Goal: Share content

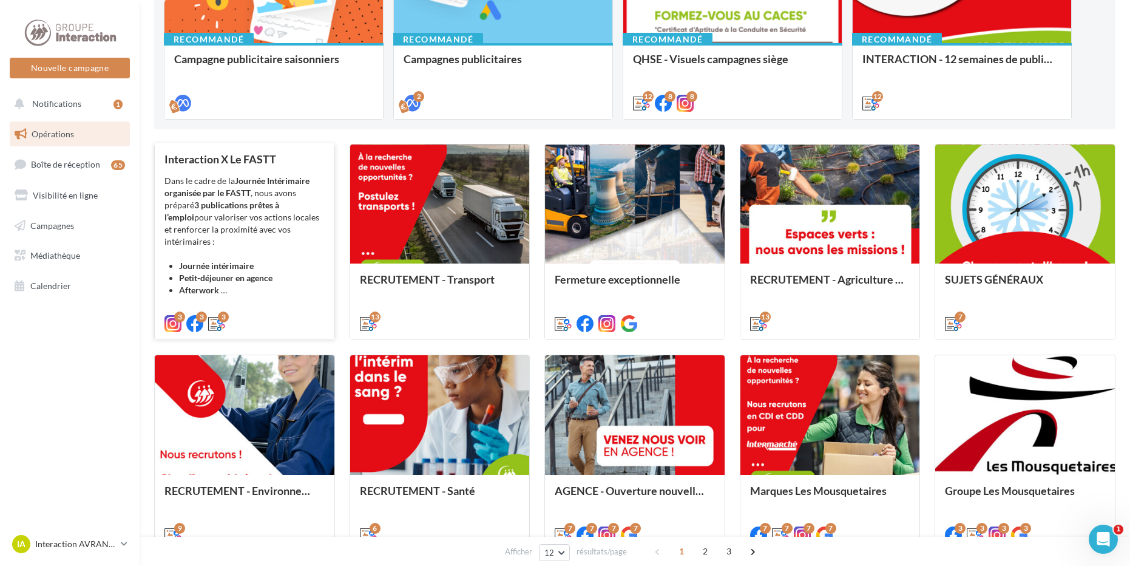
click at [222, 219] on div "Dans le cadre de la Journée Intérimaire organisée par le FASTT , nous avons pré…" at bounding box center [245, 235] width 160 height 121
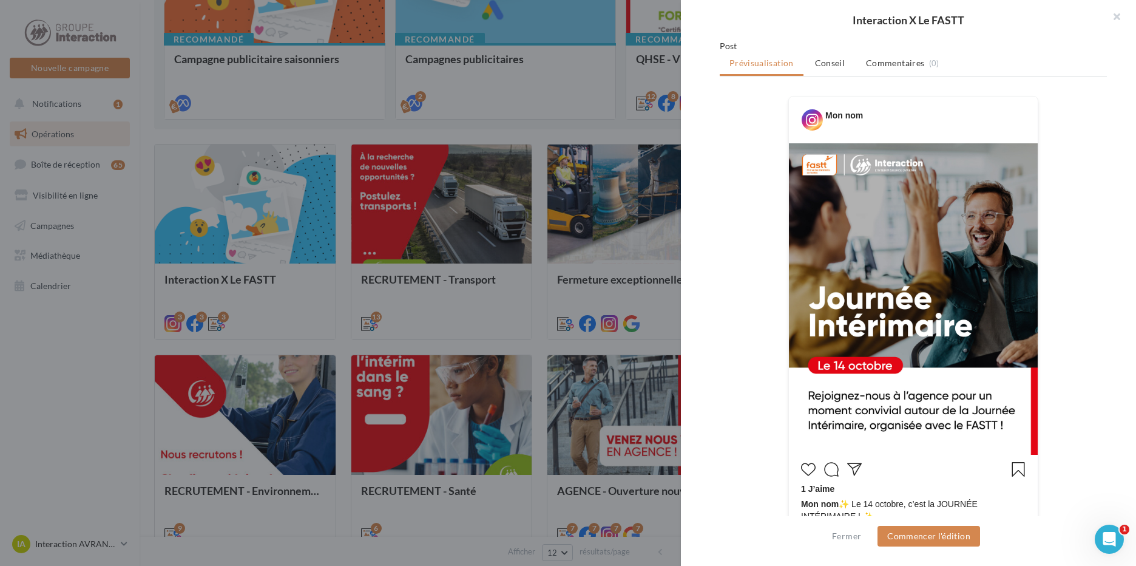
scroll to position [121, 0]
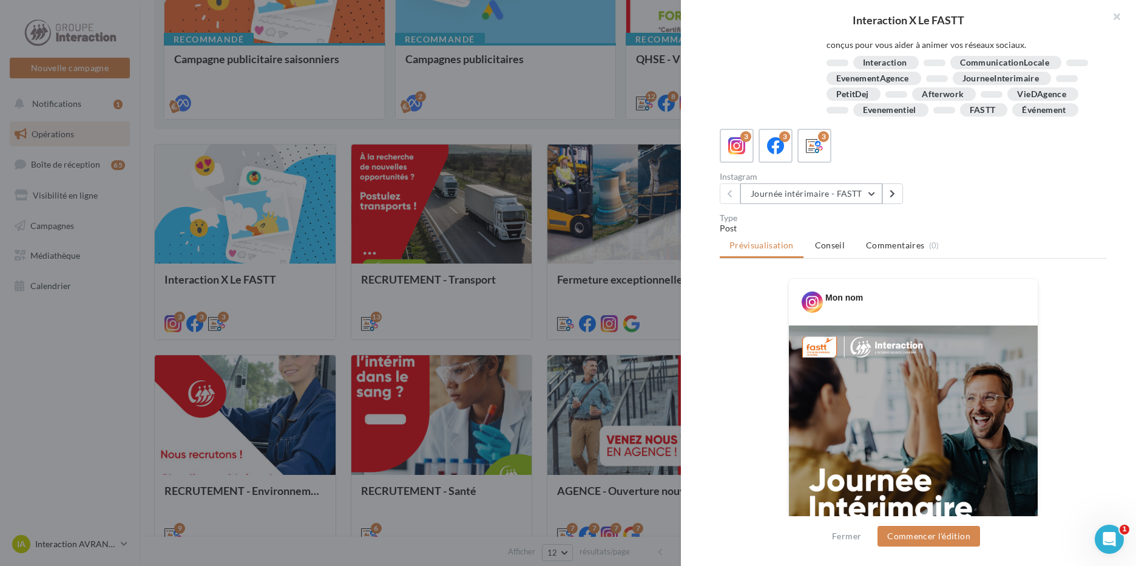
click at [759, 204] on button "Journée intérimaire - FASTT" at bounding box center [812, 193] width 142 height 21
click at [769, 229] on span "Journée intérimaire - FASTT" at bounding box center [813, 224] width 106 height 10
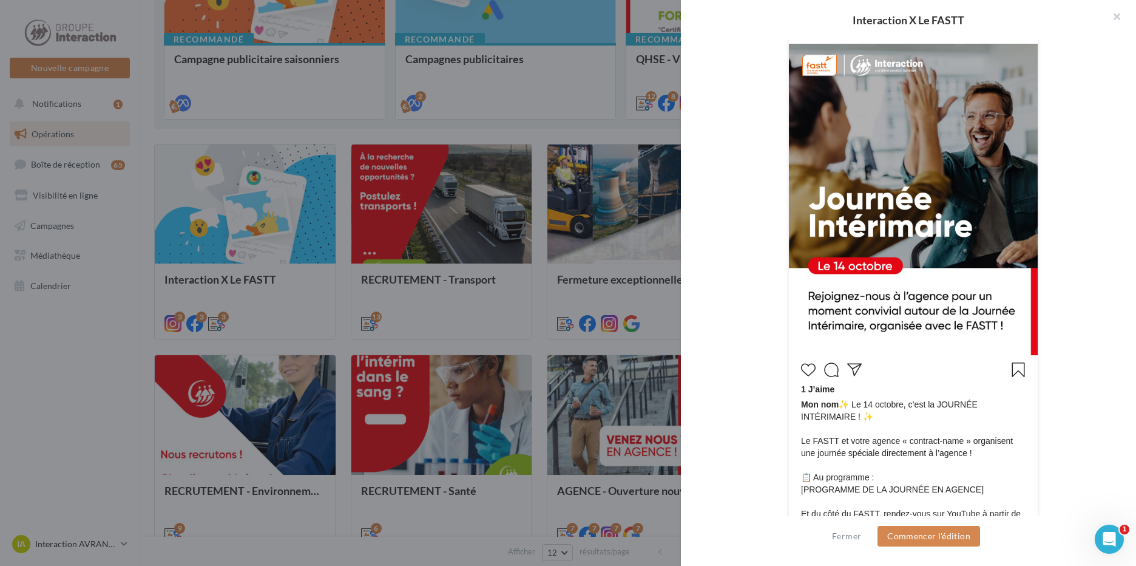
scroll to position [100, 0]
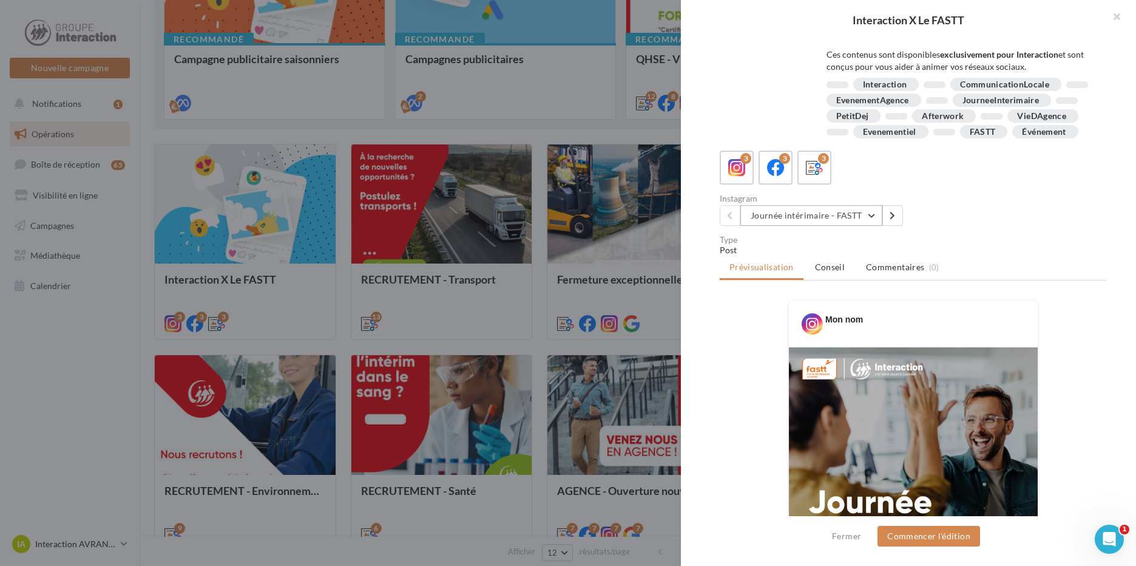
click at [810, 226] on button "Journée intérimaire - FASTT" at bounding box center [812, 215] width 142 height 21
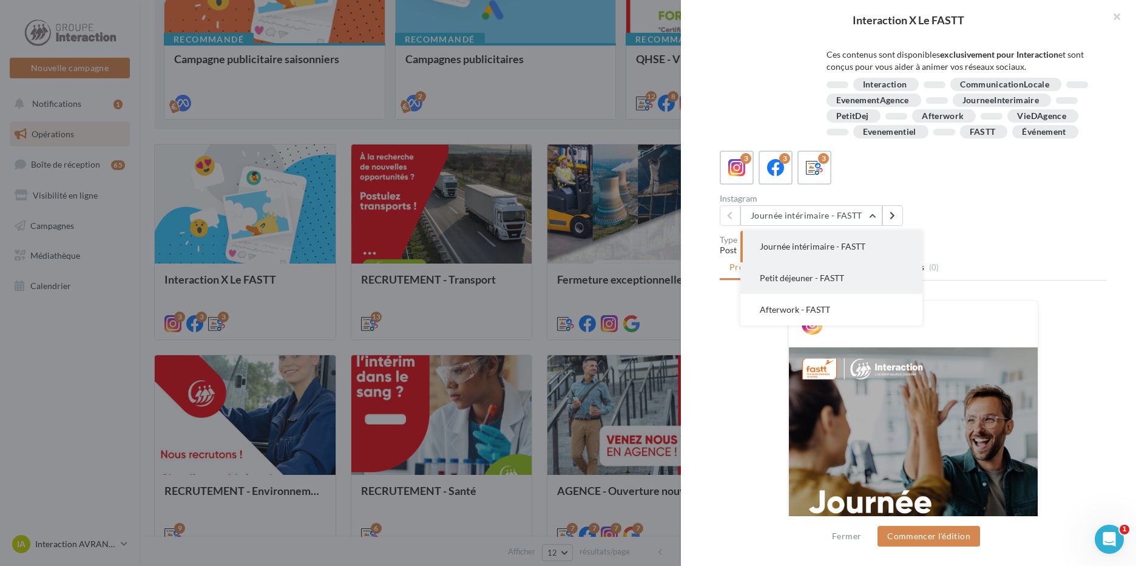
click at [828, 288] on button "Petit déjeuner - FASTT" at bounding box center [832, 278] width 182 height 32
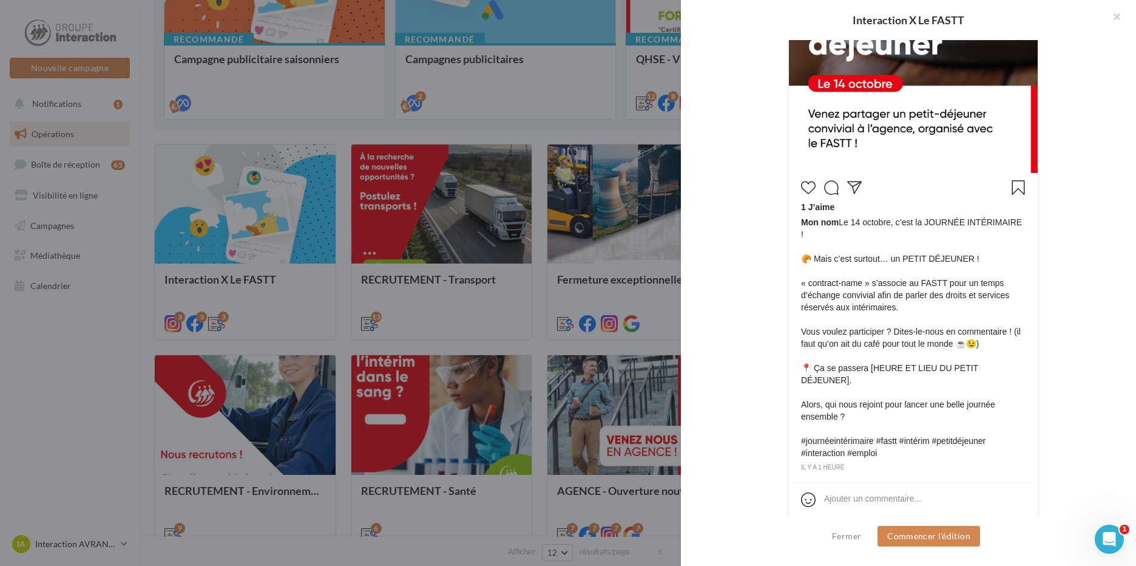
scroll to position [282, 0]
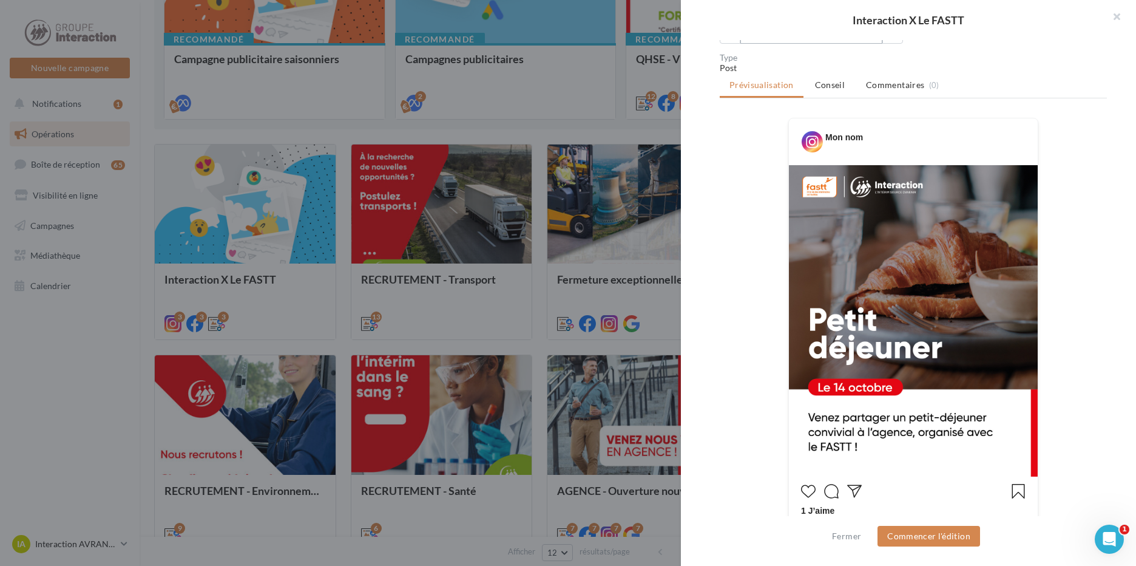
click at [777, 44] on button "Petit déjeuner - FASTT" at bounding box center [812, 33] width 142 height 21
drag, startPoint x: 795, startPoint y: 137, endPoint x: 802, endPoint y: 135, distance: 6.8
click at [795, 137] on button "Afterwork - FASTT" at bounding box center [832, 128] width 182 height 32
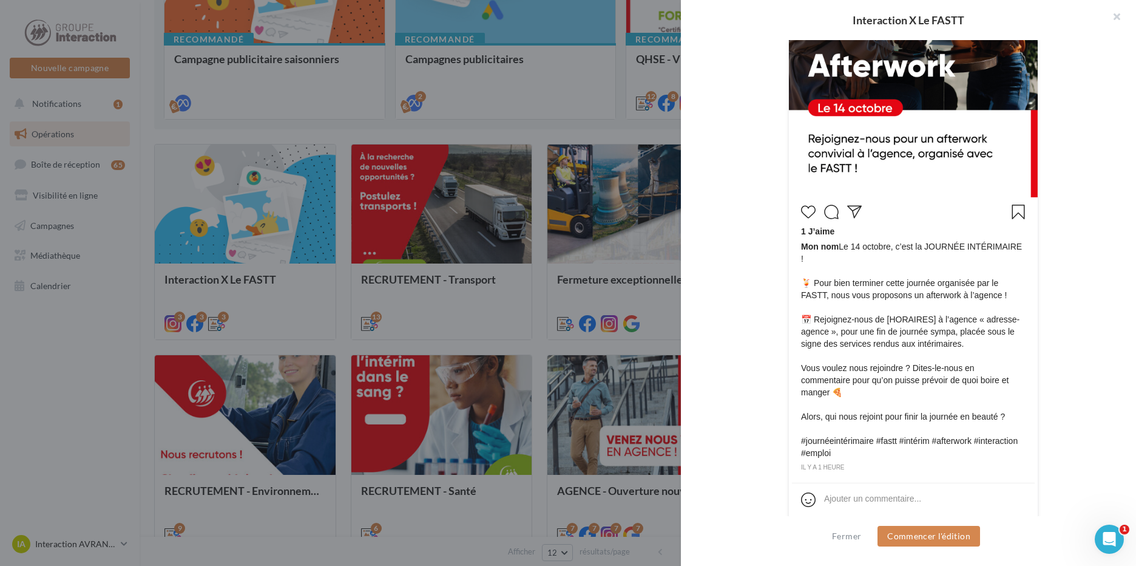
scroll to position [136, 0]
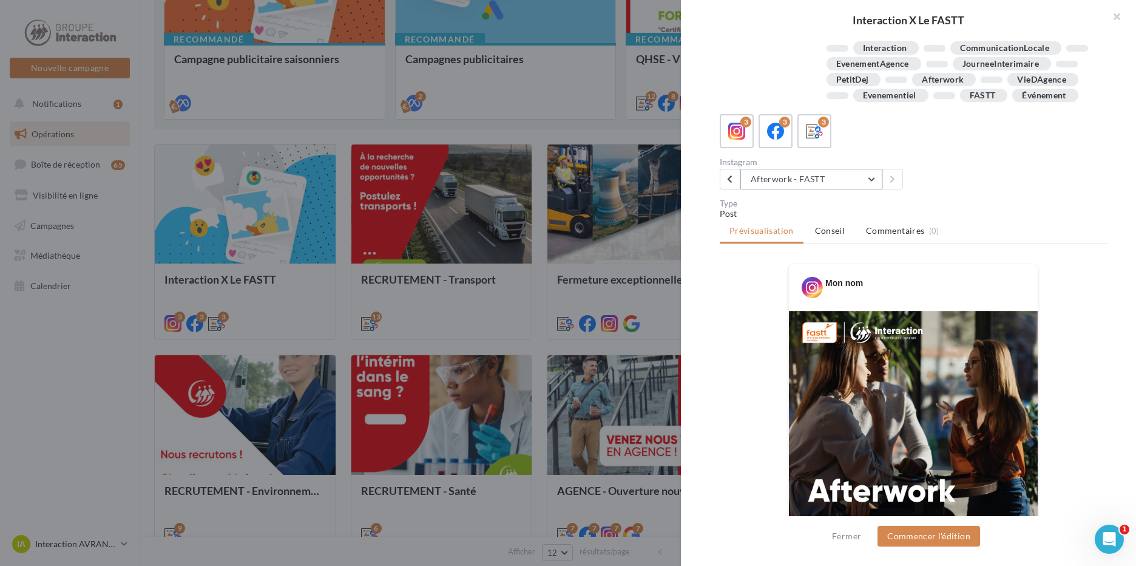
click at [832, 189] on button "Afterwork - FASTT" at bounding box center [812, 179] width 142 height 21
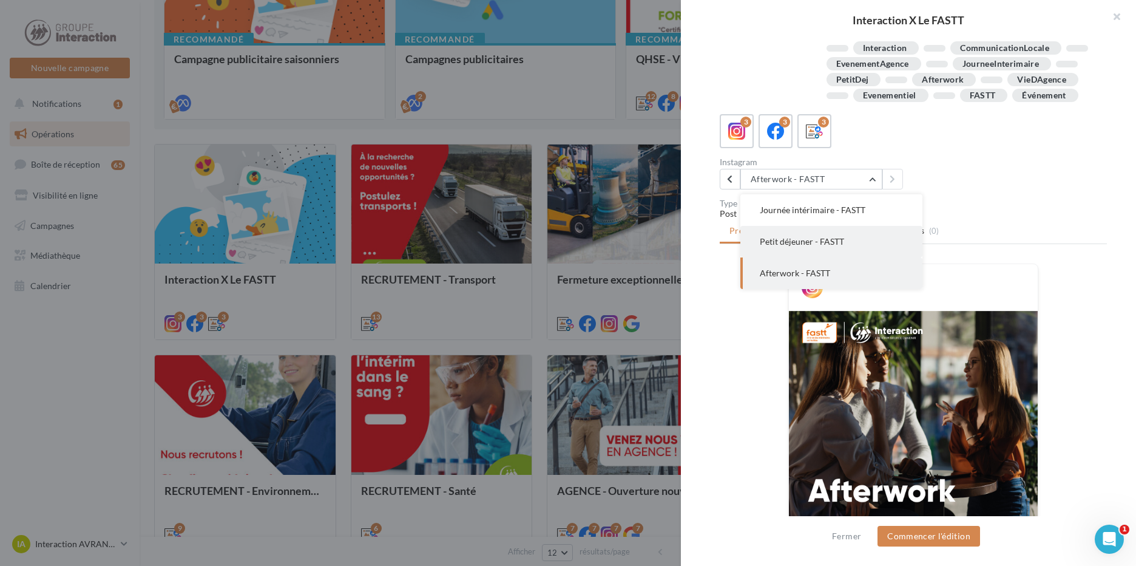
click at [807, 246] on span "Petit déjeuner - FASTT" at bounding box center [802, 241] width 84 height 10
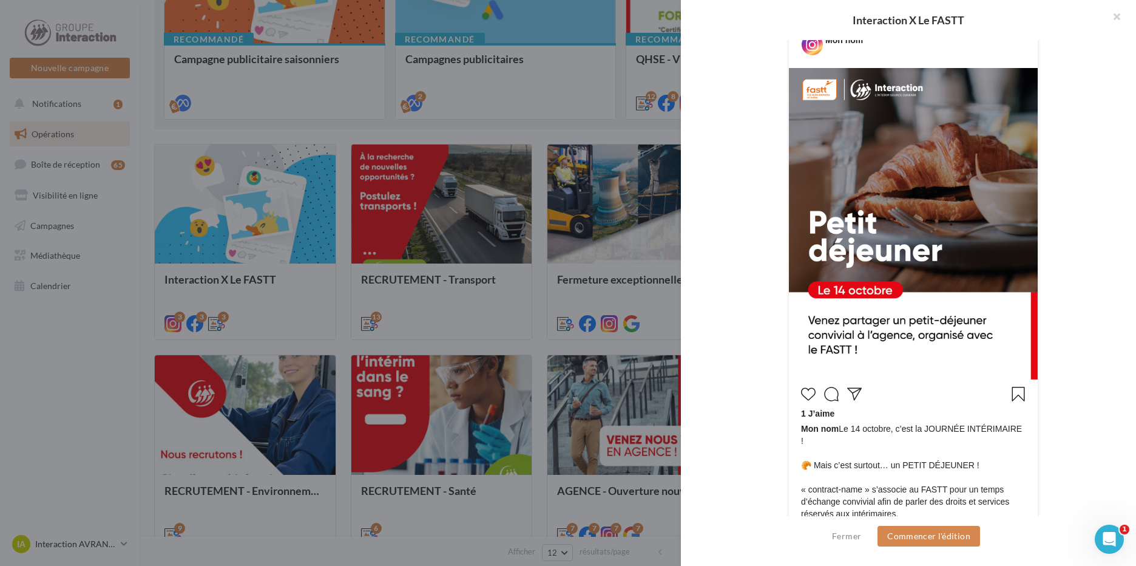
scroll to position [197, 0]
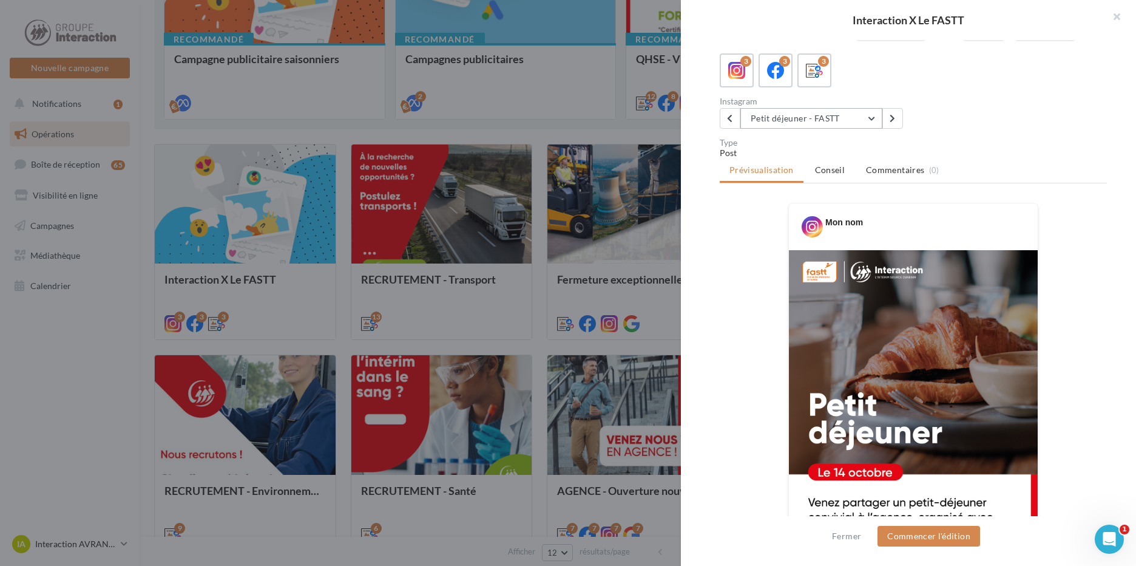
click at [842, 129] on button "Petit déjeuner - FASTT" at bounding box center [812, 118] width 142 height 21
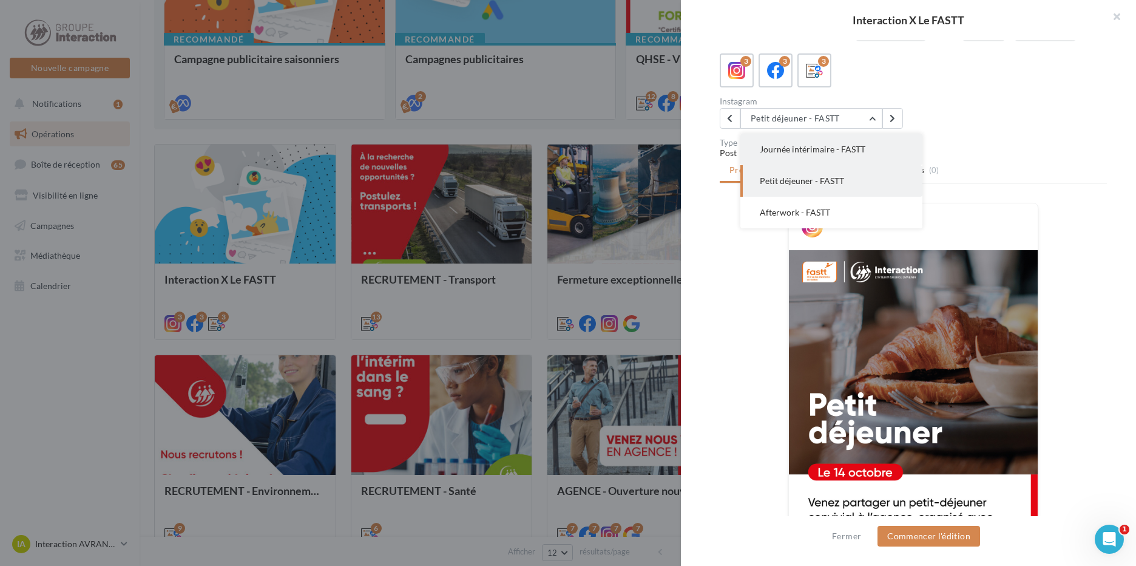
click at [829, 154] on span "Journée intérimaire - FASTT" at bounding box center [813, 149] width 106 height 10
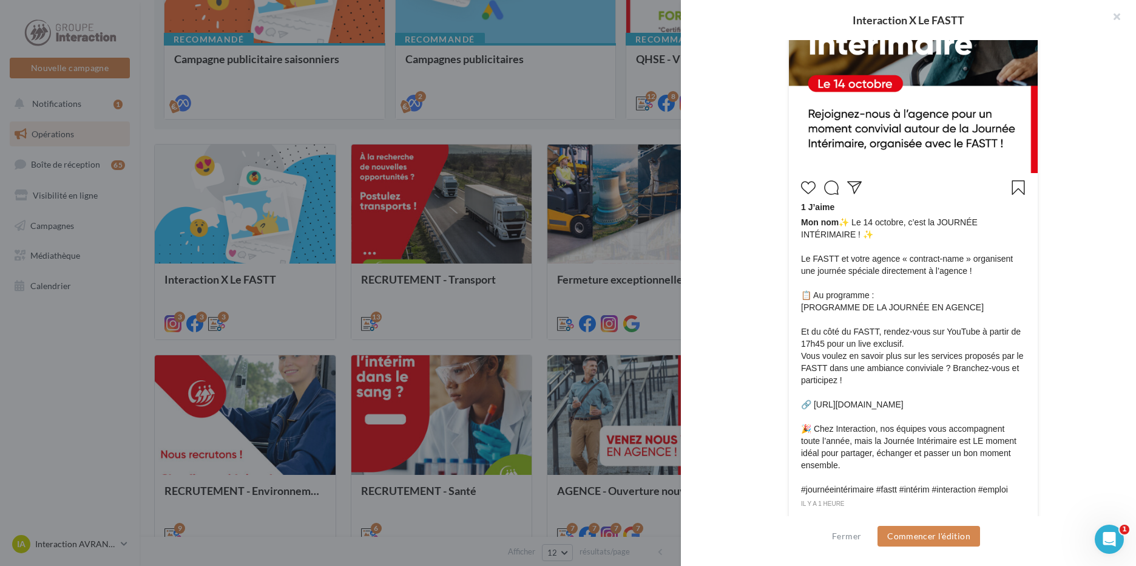
scroll to position [646, 0]
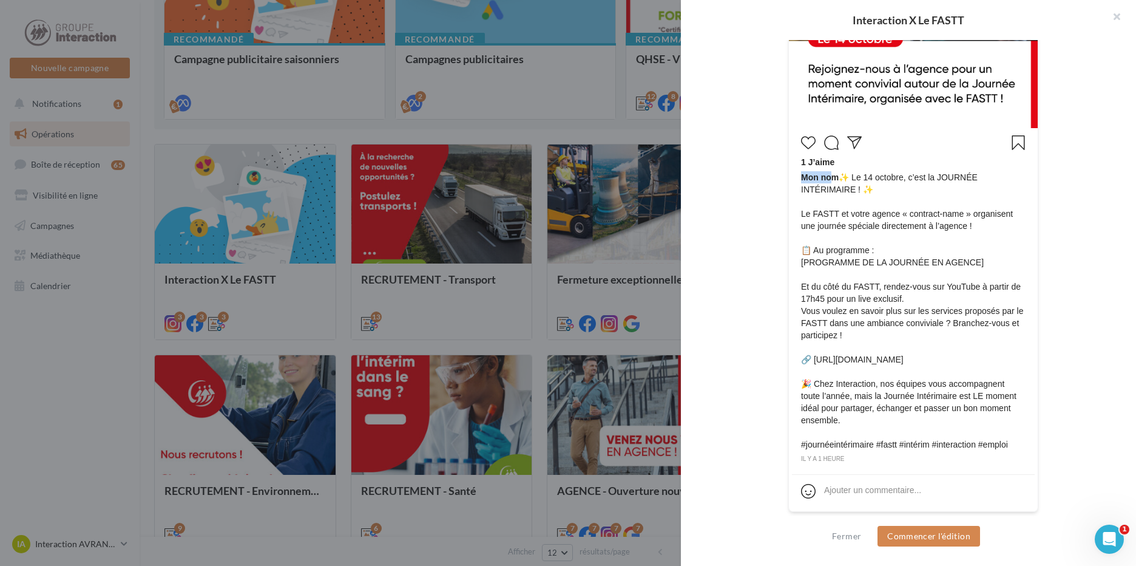
drag, startPoint x: 832, startPoint y: 177, endPoint x: 801, endPoint y: 180, distance: 30.5
click at [801, 180] on span "Mon nom" at bounding box center [820, 177] width 38 height 10
drag, startPoint x: 801, startPoint y: 180, endPoint x: 952, endPoint y: 209, distance: 153.9
click at [954, 209] on span "Mon nom ✨ Le [DATE], c’est la JOURNÉE INTÉRIMAIRE ! ✨ Le FASTT et votre agence …" at bounding box center [913, 310] width 225 height 279
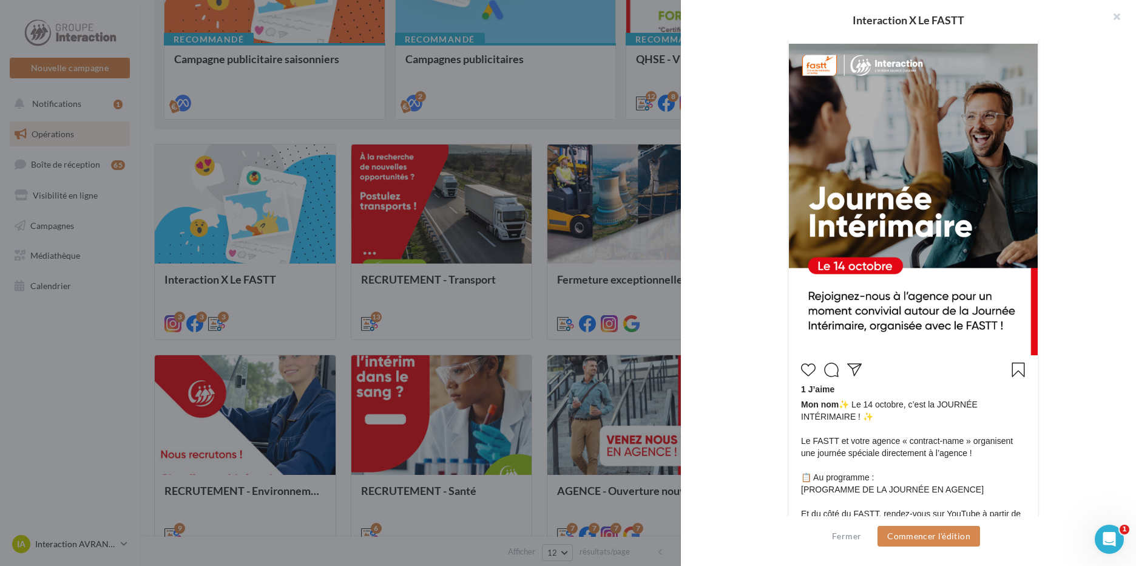
scroll to position [221, 0]
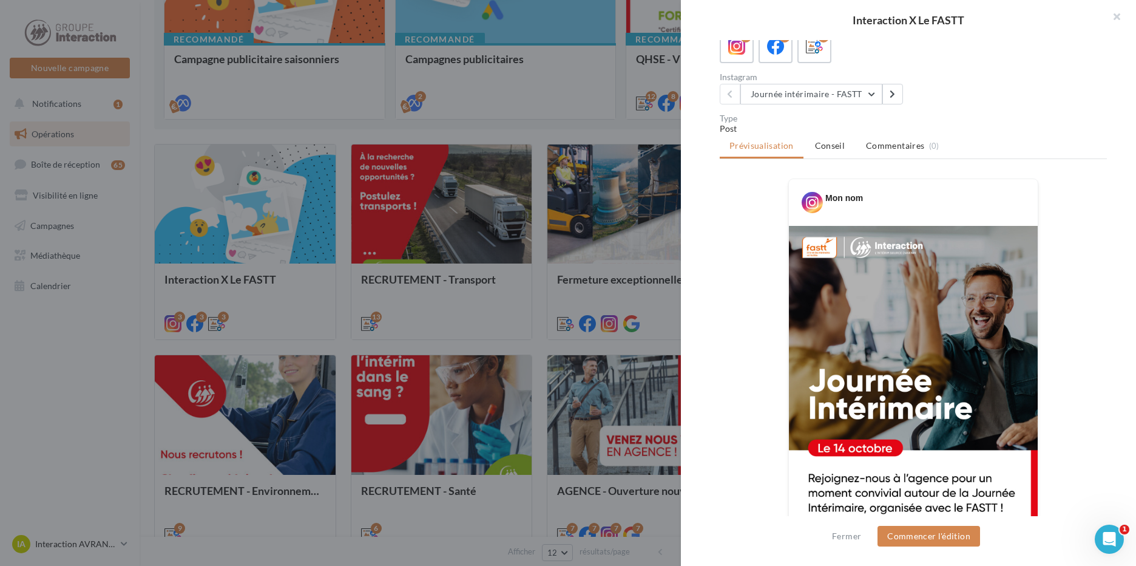
click at [1004, 151] on ul "Prévisualisation Conseil Commentaires (0)" at bounding box center [913, 147] width 387 height 24
drag, startPoint x: 750, startPoint y: 360, endPoint x: 782, endPoint y: 423, distance: 71.1
click at [745, 364] on div "Mon nom 1 J’aime Mon nom ✨ Le [DATE], c’est la JOURNÉE INTÉRIMAIRE ! ✨ Le FASTT…" at bounding box center [913, 557] width 387 height 758
drag, startPoint x: 898, startPoint y: 537, endPoint x: 660, endPoint y: 486, distance: 242.9
click at [898, 538] on button "Commencer l'édition" at bounding box center [929, 536] width 103 height 21
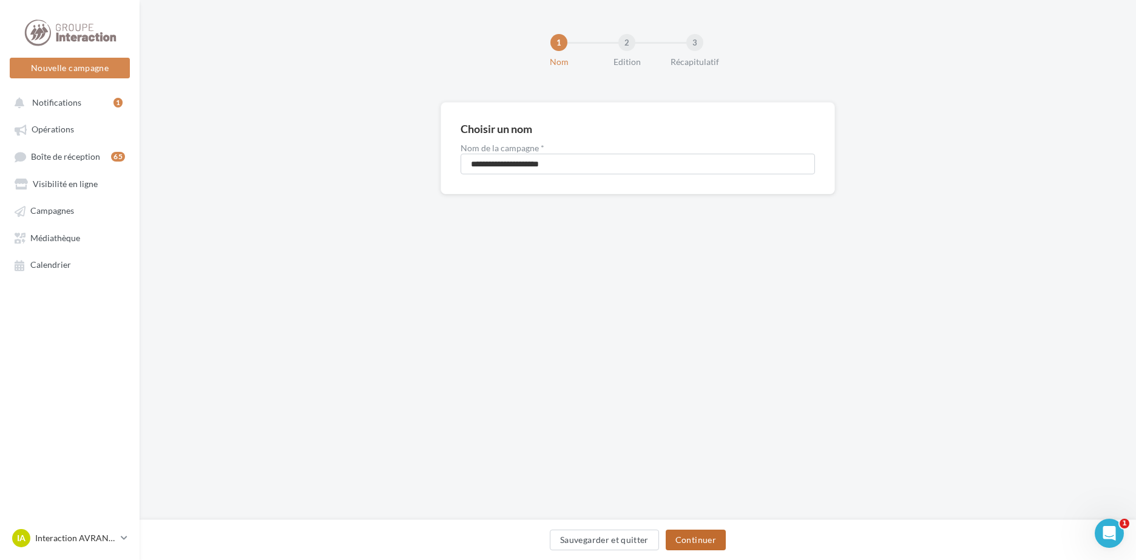
click at [692, 531] on button "Continuer" at bounding box center [696, 539] width 60 height 21
